Goal: Information Seeking & Learning: Find specific fact

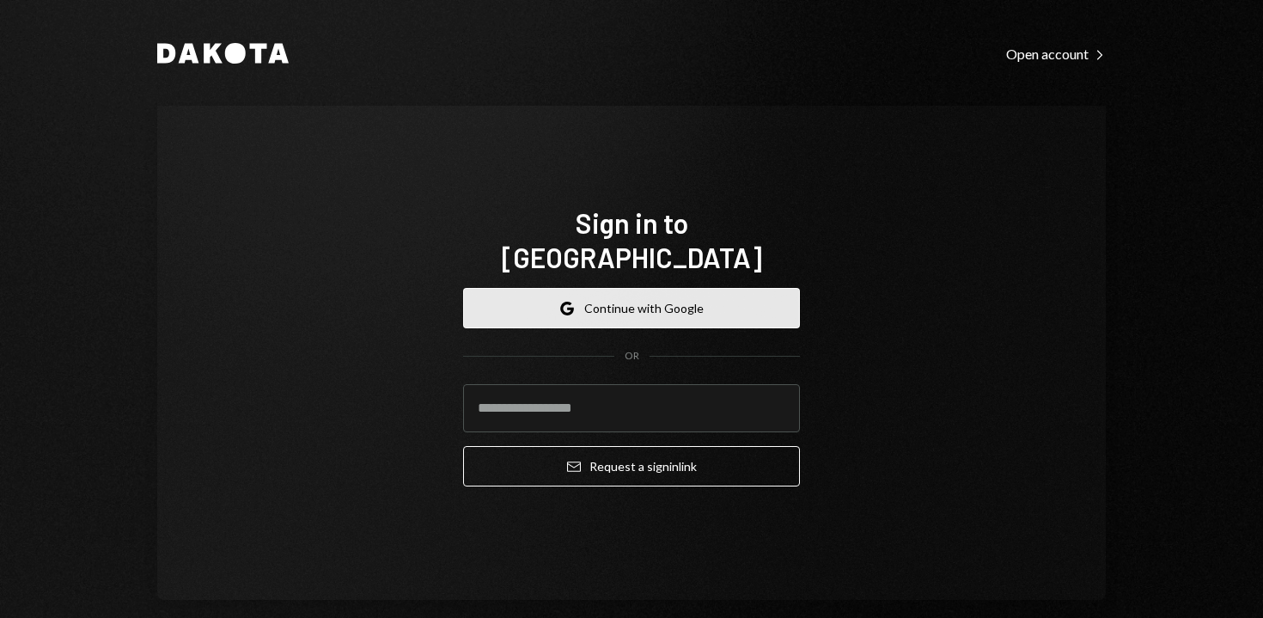
click at [553, 297] on button "Google Continue with Google" at bounding box center [631, 308] width 337 height 40
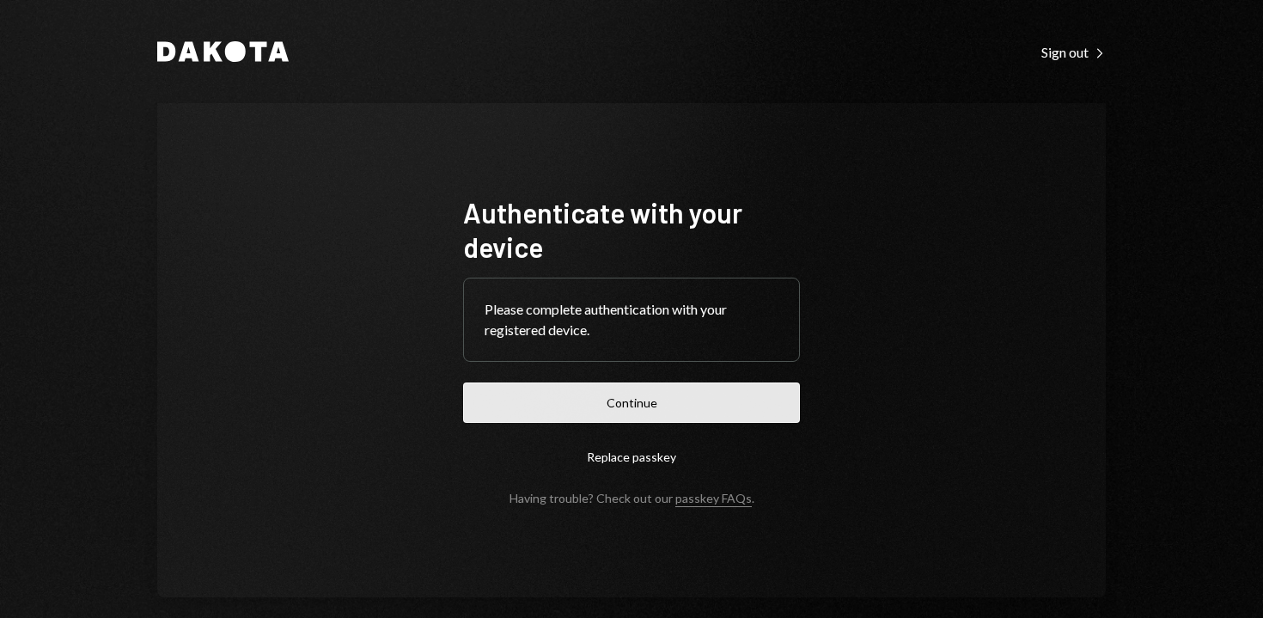
click at [559, 411] on button "Continue" at bounding box center [631, 402] width 337 height 40
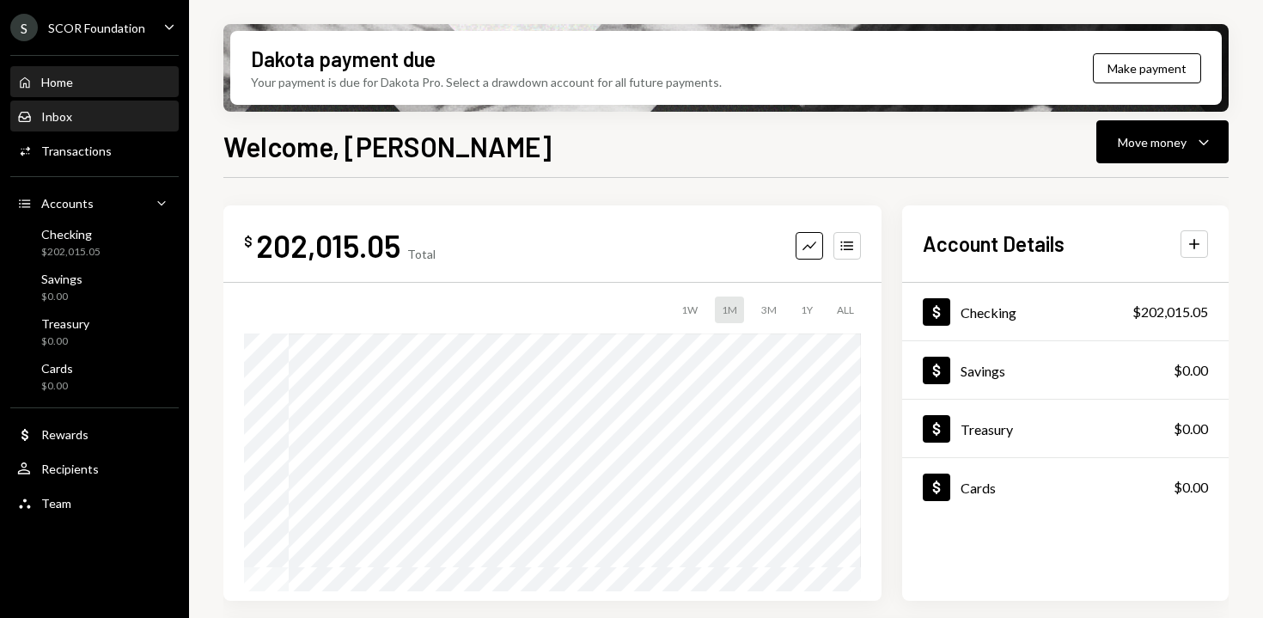
click at [62, 126] on div "Inbox Inbox" at bounding box center [94, 116] width 155 height 29
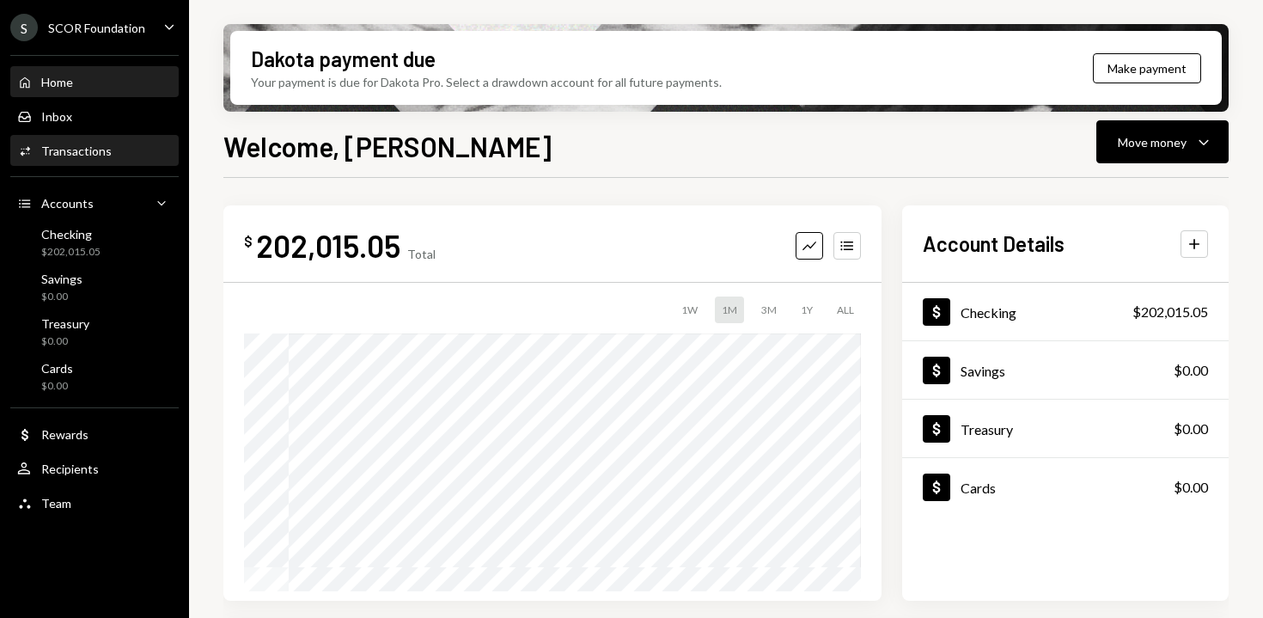
click at [84, 160] on div "Activities Transactions" at bounding box center [94, 151] width 155 height 29
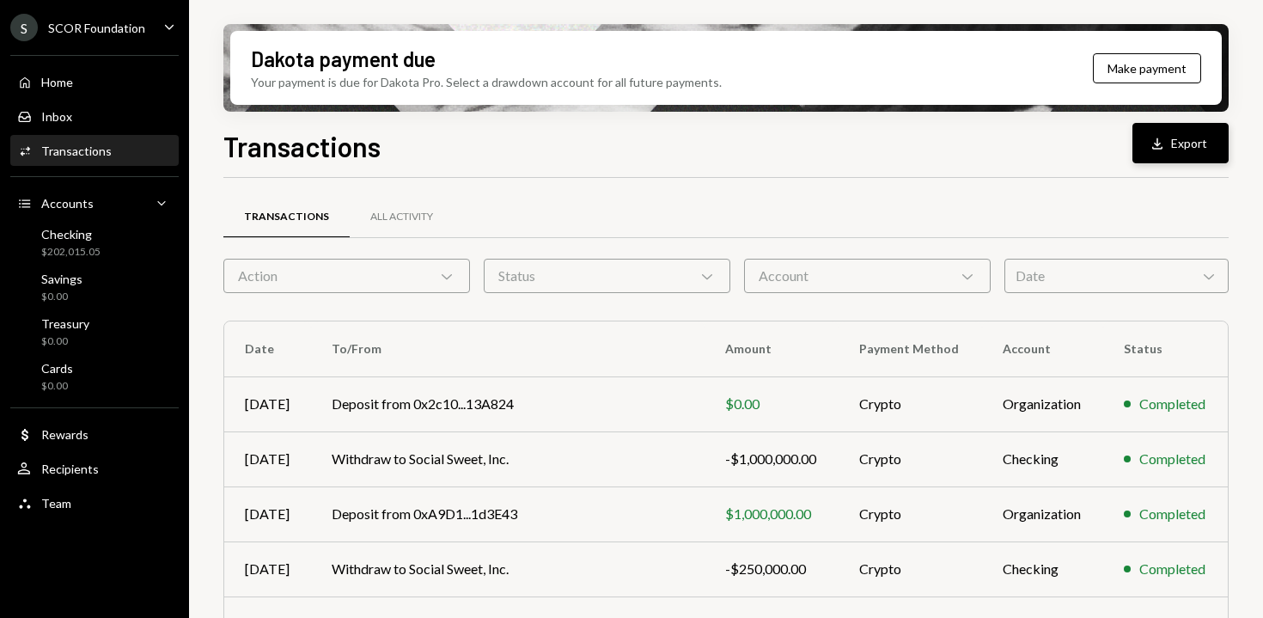
click at [1169, 147] on div "Download" at bounding box center [1160, 143] width 22 height 17
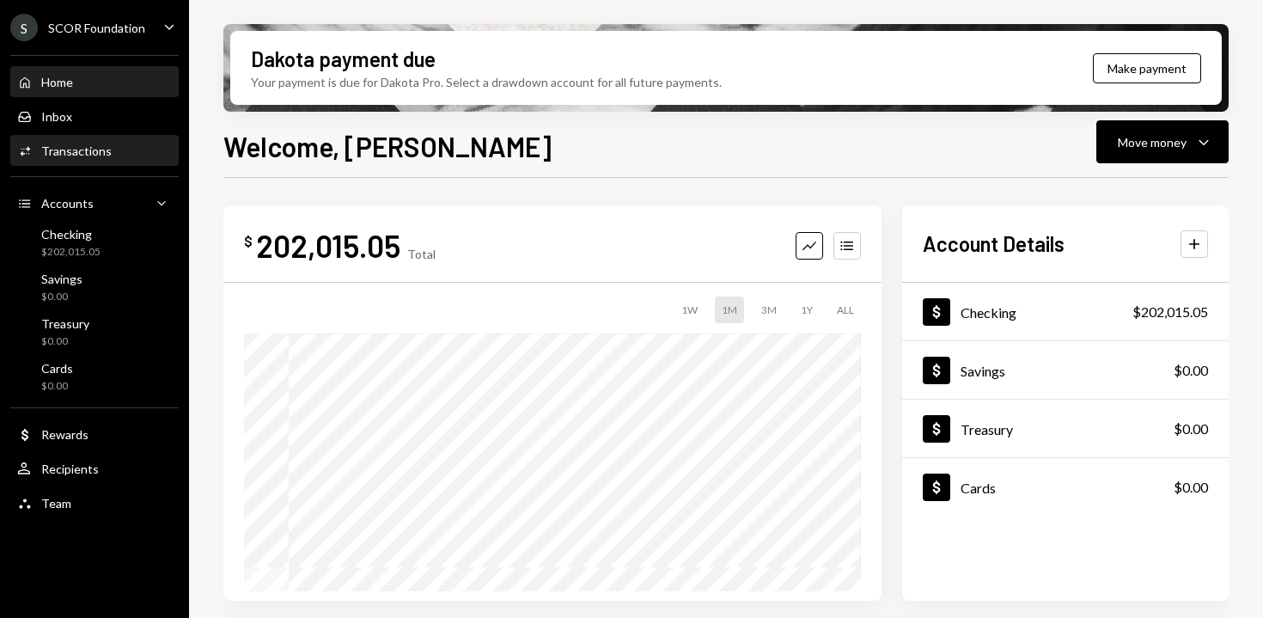
click at [94, 150] on div "Transactions" at bounding box center [76, 151] width 70 height 15
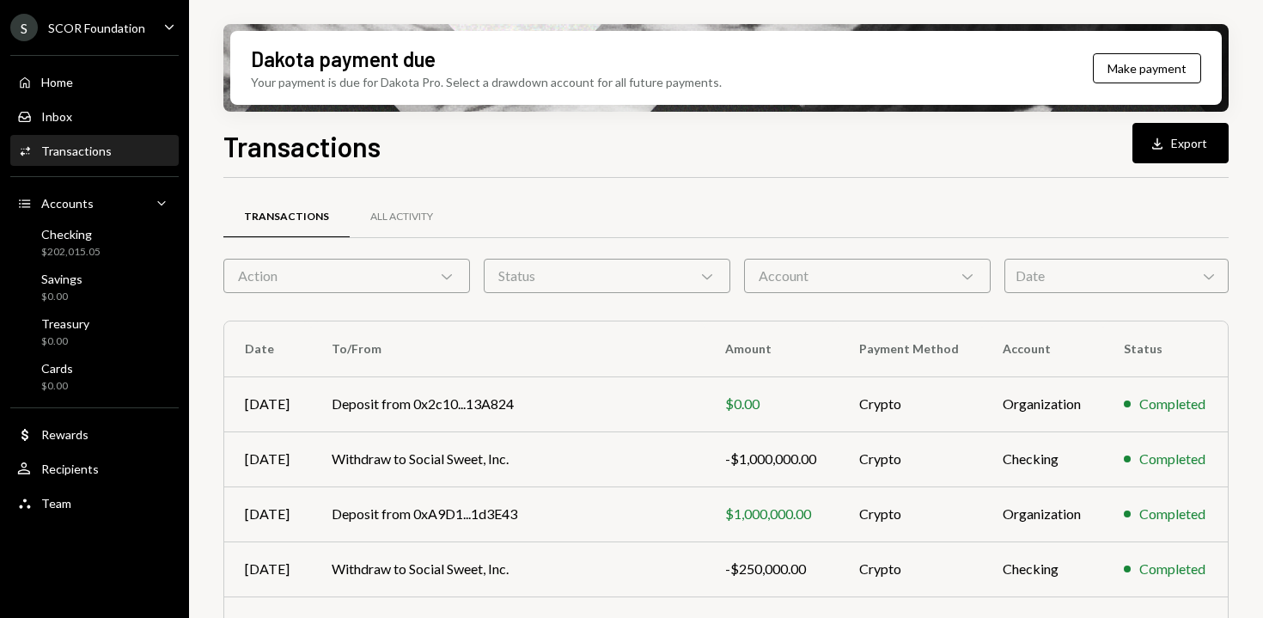
click at [1081, 284] on div "Date Chevron Down" at bounding box center [1117, 276] width 224 height 34
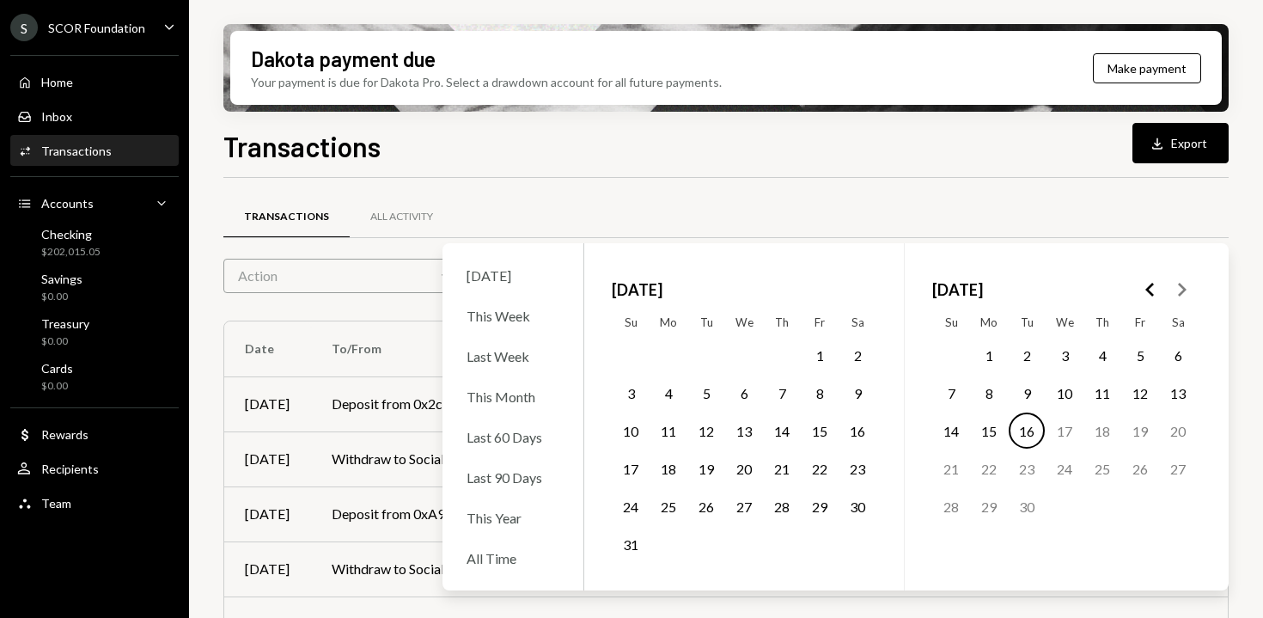
click at [1140, 297] on icon "Go to the Previous Month" at bounding box center [1150, 289] width 21 height 21
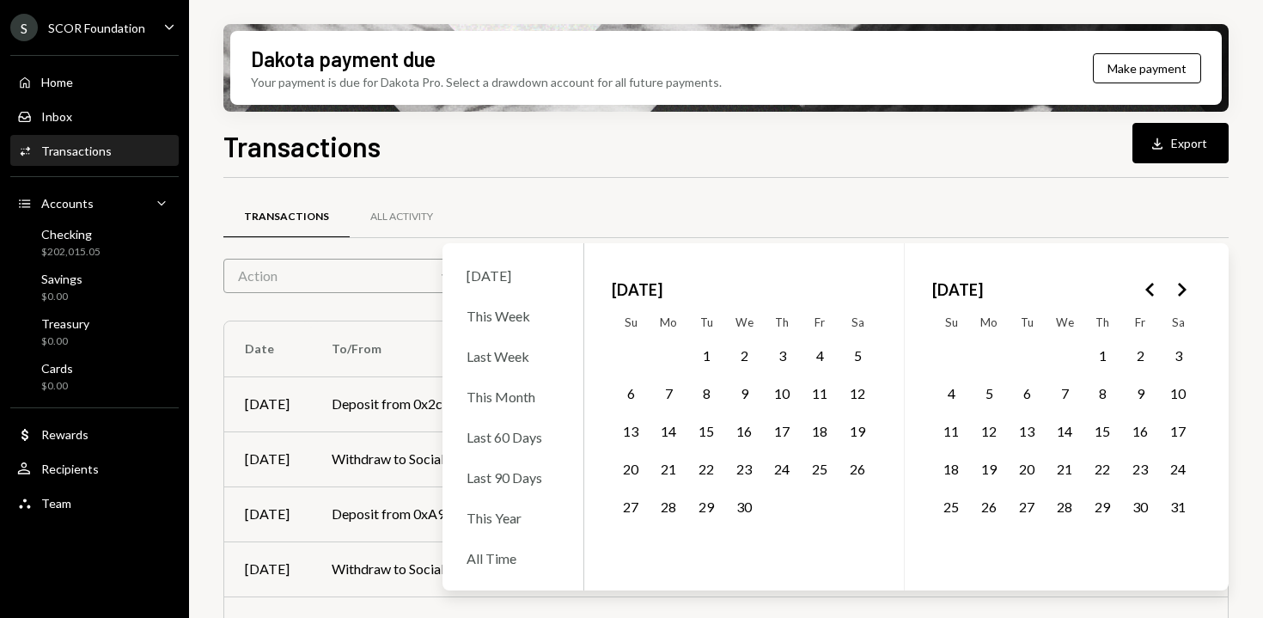
click at [1140, 297] on icon "Go to the Previous Month" at bounding box center [1150, 289] width 21 height 21
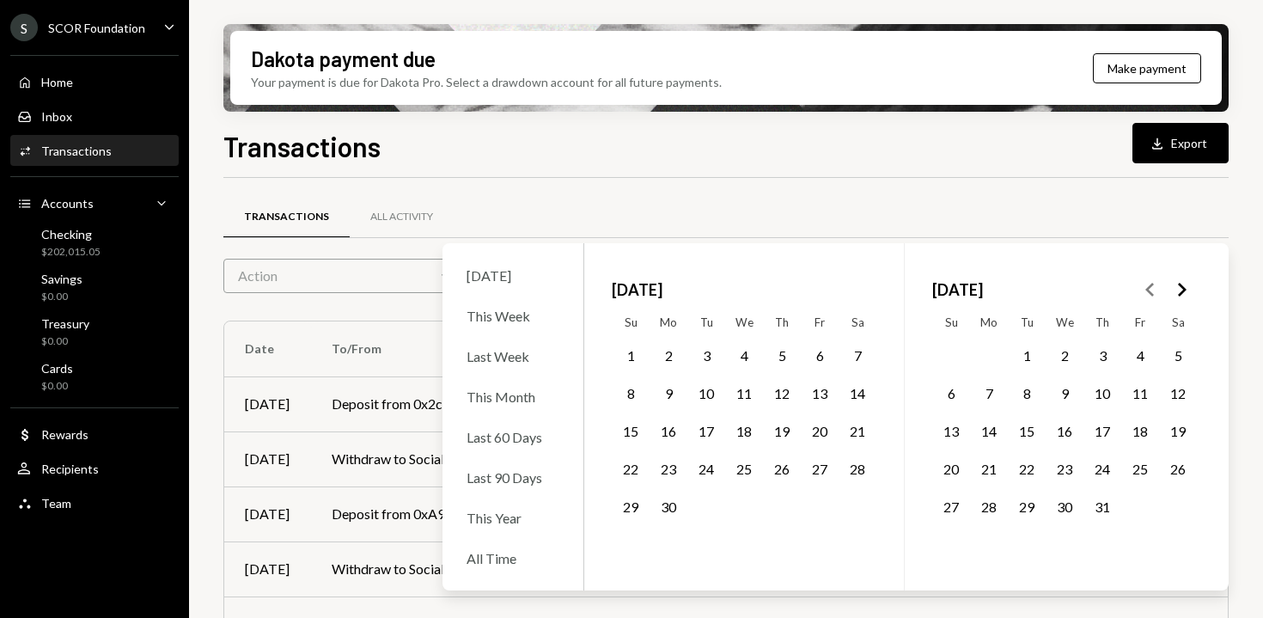
click at [1178, 297] on icon "Go to the Next Month" at bounding box center [1181, 289] width 21 height 21
click at [1149, 286] on polygon "Go to the Previous Month" at bounding box center [1150, 290] width 9 height 14
click at [1103, 456] on button "20" at bounding box center [1103, 468] width 36 height 36
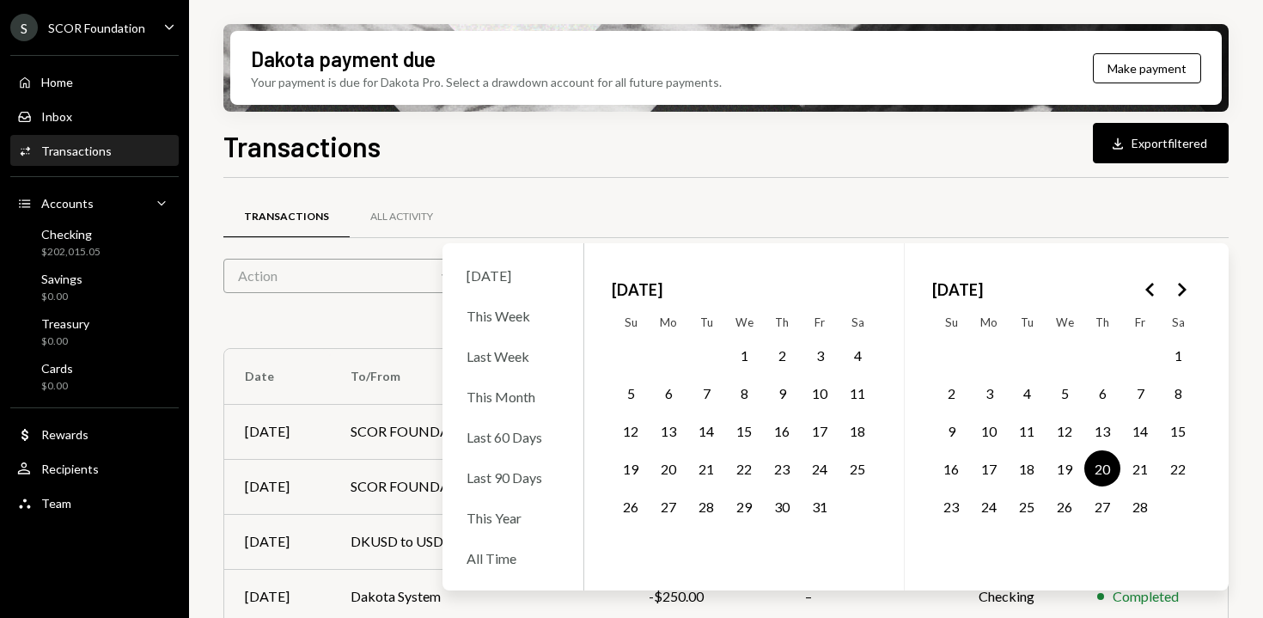
click at [1233, 219] on div "Dakota payment due Your payment is due for Dakota Pro. Select a drawdown accoun…" at bounding box center [726, 309] width 1074 height 618
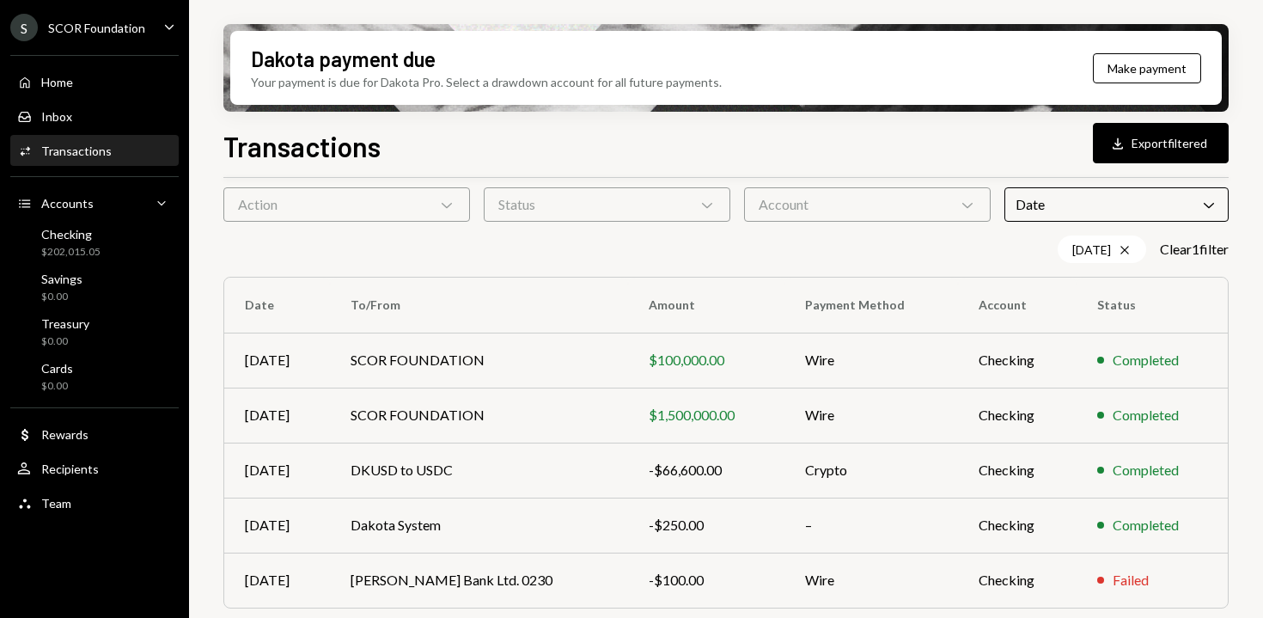
scroll to position [76, 0]
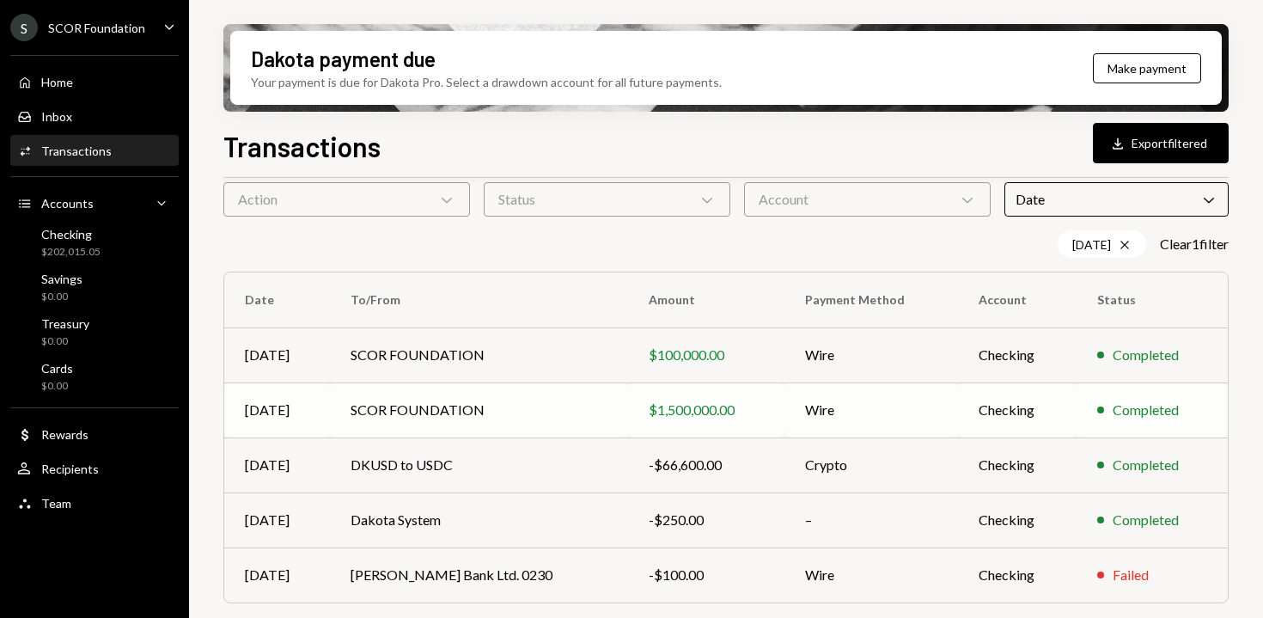
click at [669, 415] on div "$1,500,000.00" at bounding box center [706, 410] width 115 height 21
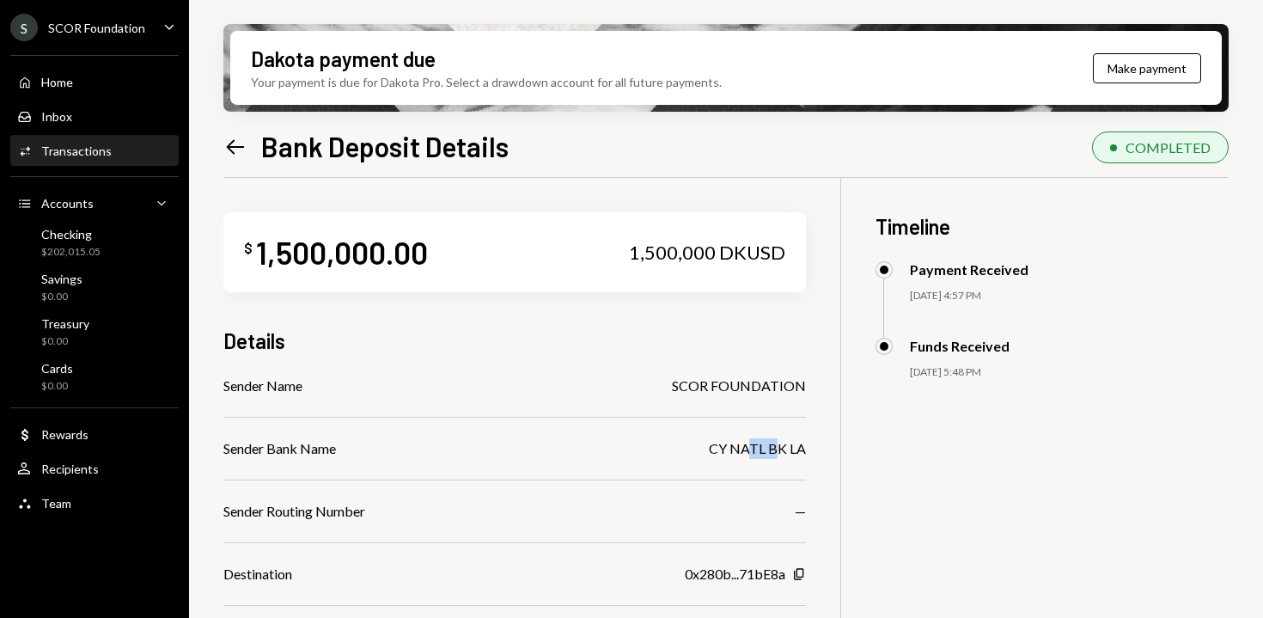
drag, startPoint x: 774, startPoint y: 451, endPoint x: 731, endPoint y: 451, distance: 43.8
click at [731, 452] on div "CY NATL BK LA" at bounding box center [757, 448] width 97 height 21
click at [731, 451] on div "CY NATL BK LA" at bounding box center [757, 448] width 97 height 21
drag, startPoint x: 731, startPoint y: 451, endPoint x: 798, endPoint y: 451, distance: 67.9
click at [798, 451] on div "CY NATL BK LA" at bounding box center [757, 448] width 97 height 21
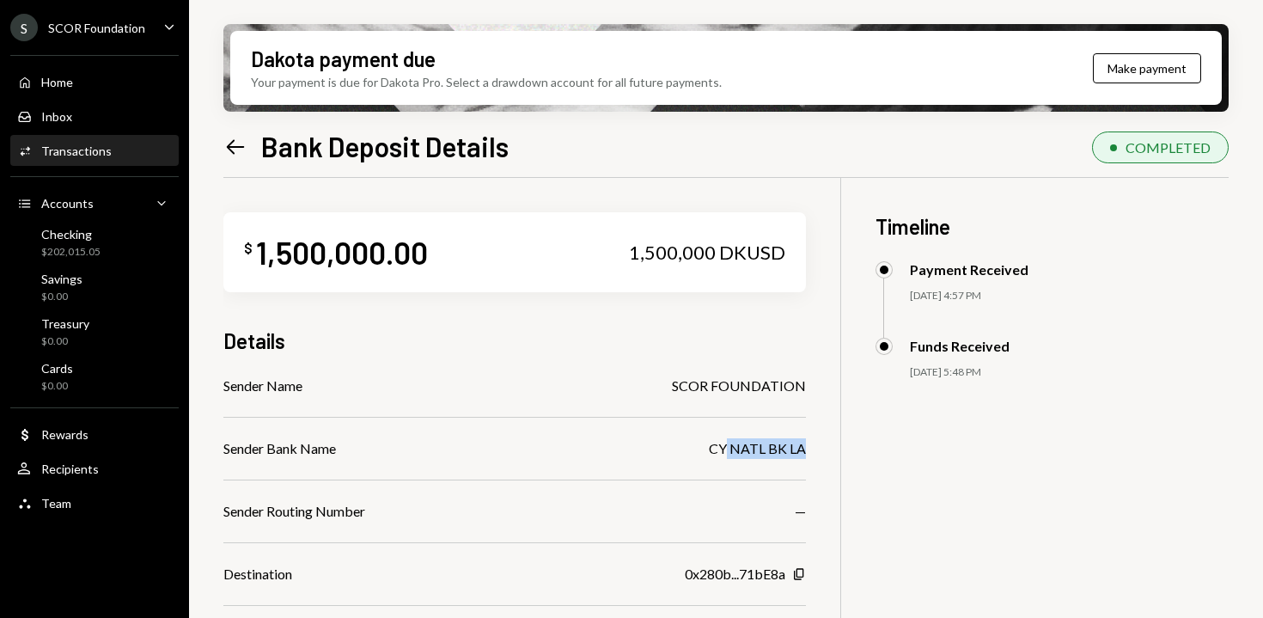
click at [798, 451] on div "CY NATL BK LA" at bounding box center [757, 448] width 97 height 21
drag, startPoint x: 798, startPoint y: 451, endPoint x: 744, endPoint y: 451, distance: 54.1
click at [745, 451] on div "CY NATL BK LA" at bounding box center [757, 448] width 97 height 21
click at [744, 451] on div "CY NATL BK LA" at bounding box center [757, 448] width 97 height 21
drag, startPoint x: 744, startPoint y: 451, endPoint x: 812, endPoint y: 451, distance: 67.9
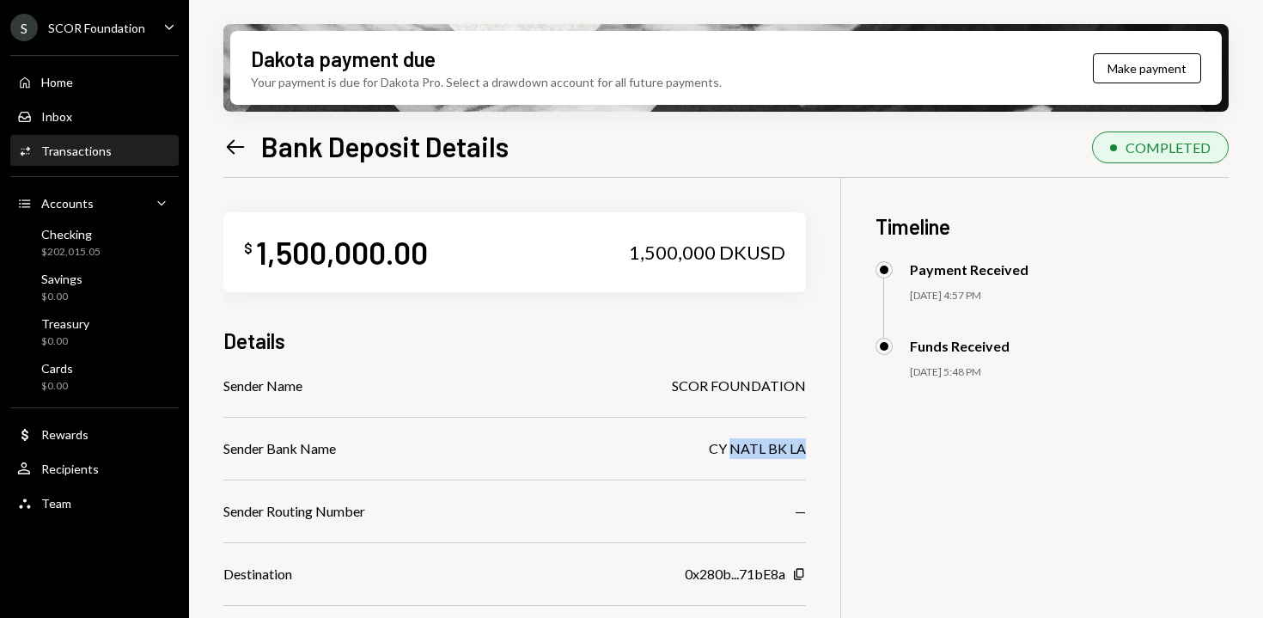
click at [812, 451] on div "$ 1,500,000.00 1,500,000 DKUSD Details Sender Name SCOR FOUNDATION Sender Bank …" at bounding box center [726, 538] width 1006 height 720
drag, startPoint x: 812, startPoint y: 451, endPoint x: 682, endPoint y: 450, distance: 129.8
click at [685, 451] on div "$ 1,500,000.00 1,500,000 DKUSD Details Sender Name SCOR FOUNDATION Sender Bank …" at bounding box center [726, 538] width 1006 height 720
click at [682, 450] on div "Sender Bank Name CY NATL BK LA" at bounding box center [514, 448] width 583 height 21
